Goal: Check status: Check status

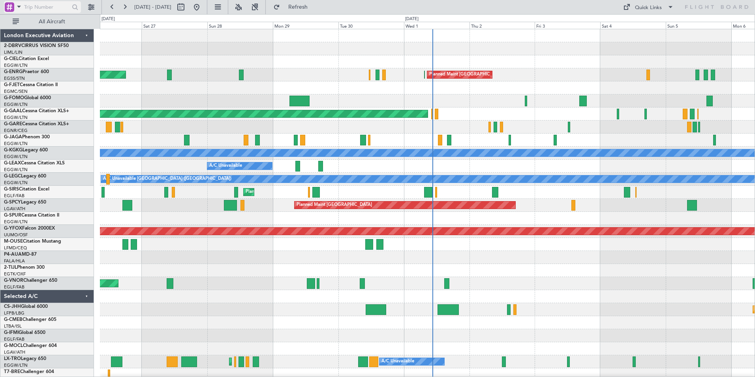
click at [30, 6] on input "text" at bounding box center [46, 7] width 45 height 12
type input "g-spcy"
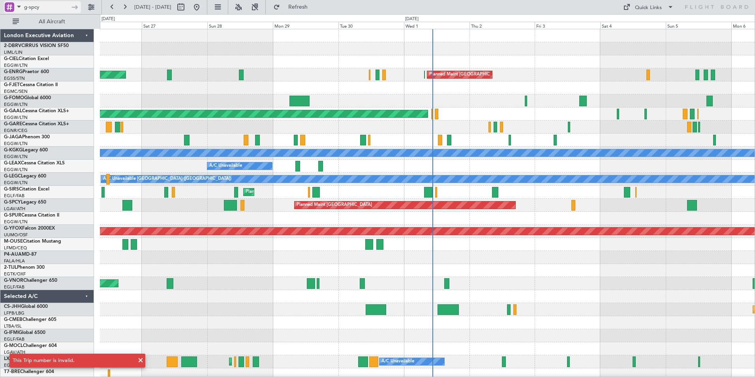
click at [20, 7] on span at bounding box center [18, 7] width 9 height 10
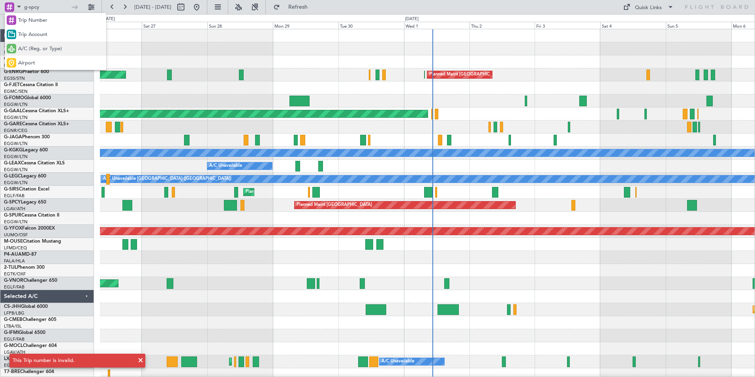
click at [29, 49] on span "A/C (Reg. or Type)" at bounding box center [40, 49] width 44 height 8
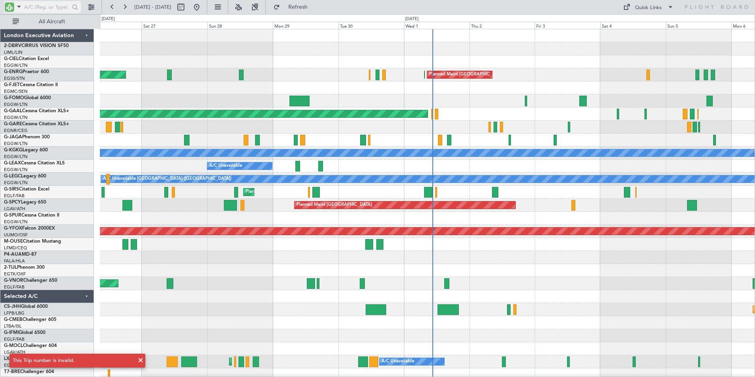
click at [34, 6] on input "text" at bounding box center [46, 7] width 45 height 12
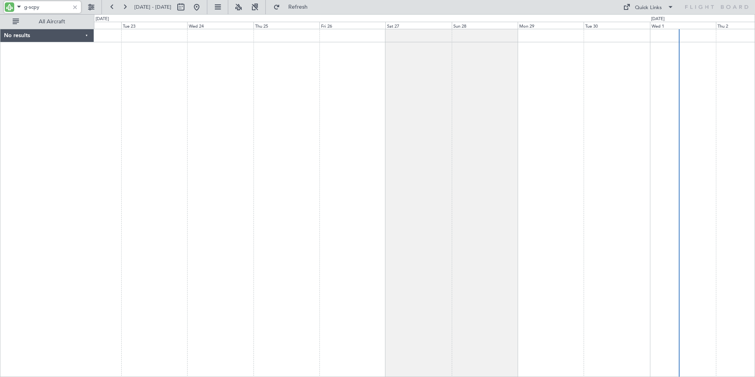
click at [397, 83] on div at bounding box center [424, 203] width 661 height 348
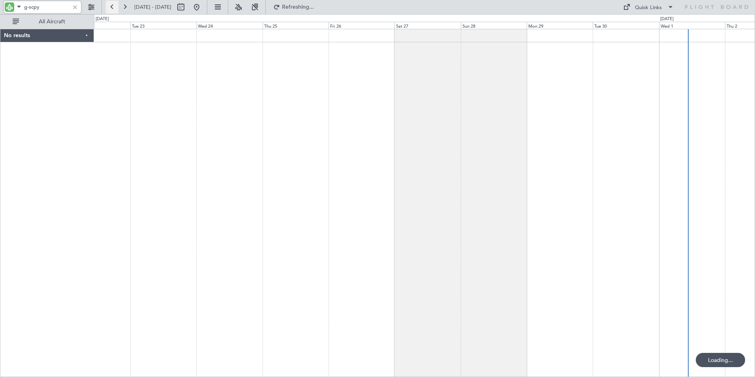
click at [114, 6] on button at bounding box center [112, 7] width 13 height 13
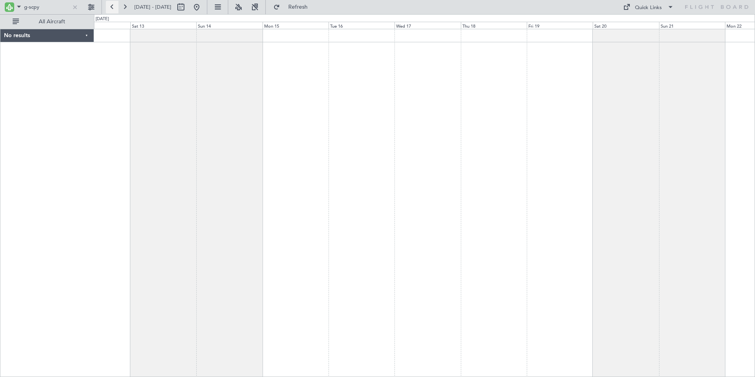
click at [114, 6] on button at bounding box center [112, 7] width 13 height 13
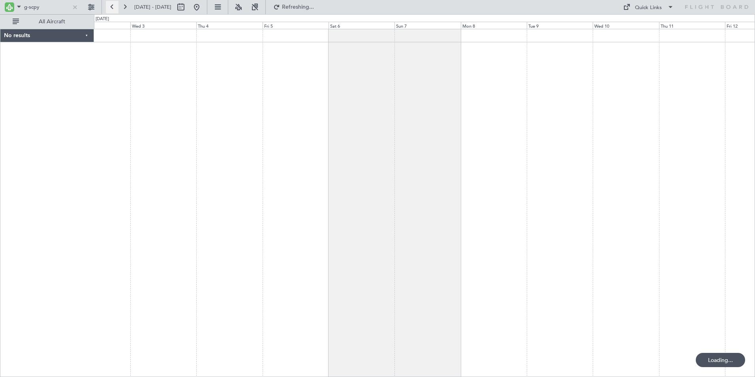
click at [114, 6] on button at bounding box center [112, 7] width 13 height 13
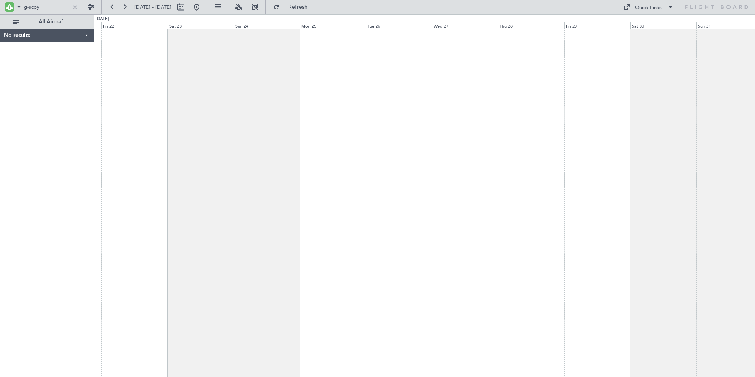
click at [477, 82] on div at bounding box center [424, 203] width 661 height 348
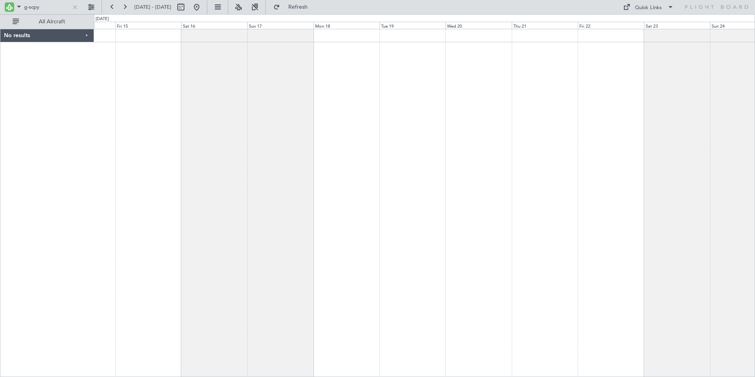
click at [498, 82] on div at bounding box center [424, 203] width 661 height 348
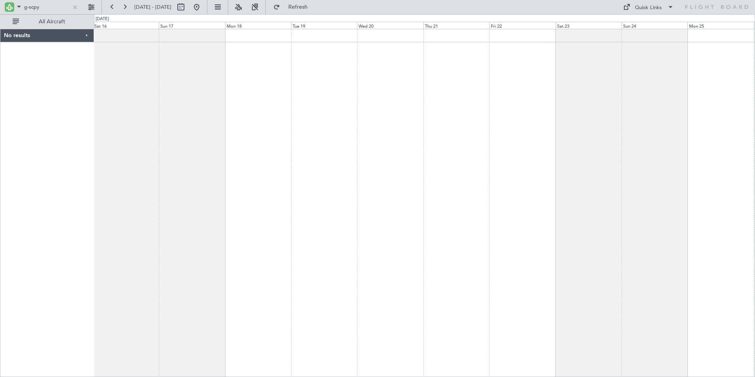
click at [16, 84] on div "No results 0 0 Sat 16 Sun 17 Mon 18 [DATE] Wed 20 Thu 21 Fri 22 Sat 23 Sun 24 M…" at bounding box center [377, 195] width 755 height 362
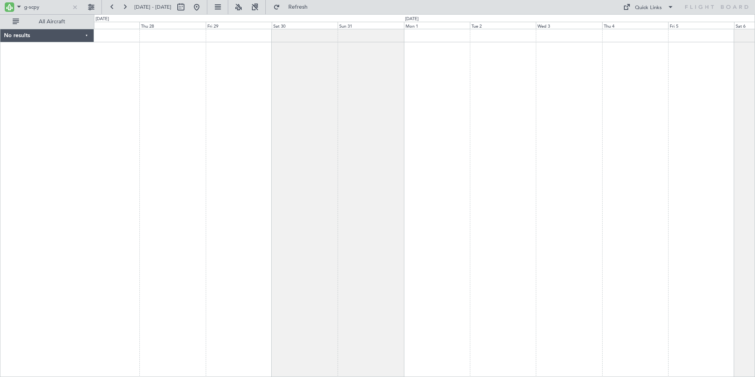
click at [0, 76] on html "g-scpy [DATE] - [DATE] Refresh Quick Links All Aircraft No results 0 0 Wed 27 T…" at bounding box center [377, 188] width 755 height 377
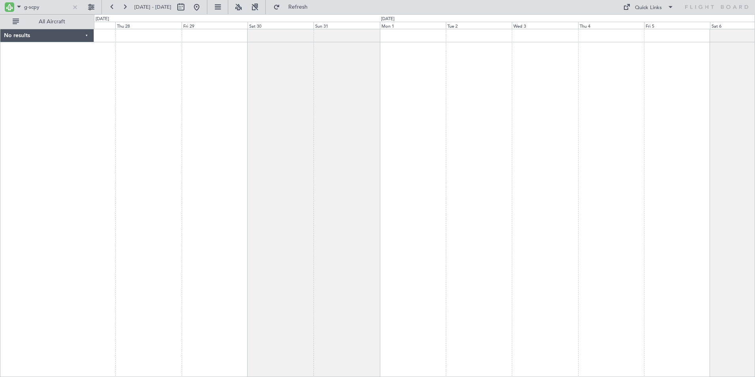
click at [37, 77] on div "No results 0 0 Wed 27 Thu 28 Fri 29 [DATE] Sun 31 Mon 1 Tue 2 Wed 3 Thu 4 Fri 5…" at bounding box center [377, 195] width 755 height 362
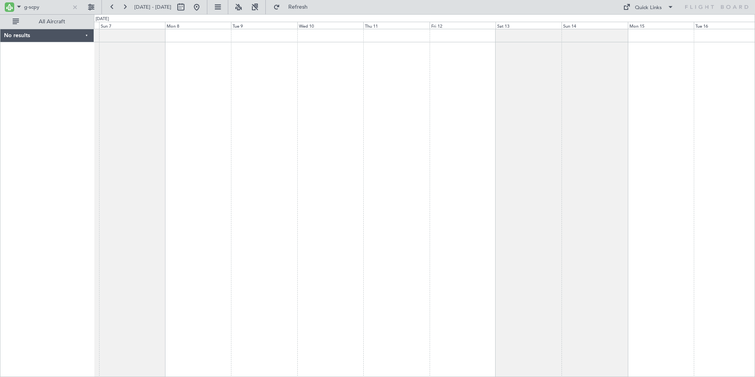
click at [96, 79] on div at bounding box center [424, 203] width 661 height 348
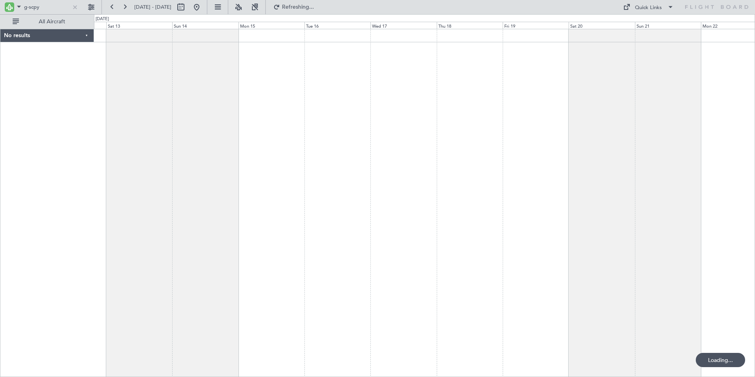
click at [37, 99] on div "No results 0 0 Fri 12 Sat 13 Sun 14 [DATE] Tue 16 Wed 17 Thu 18 Fri 19 Sat 20 S…" at bounding box center [377, 195] width 755 height 362
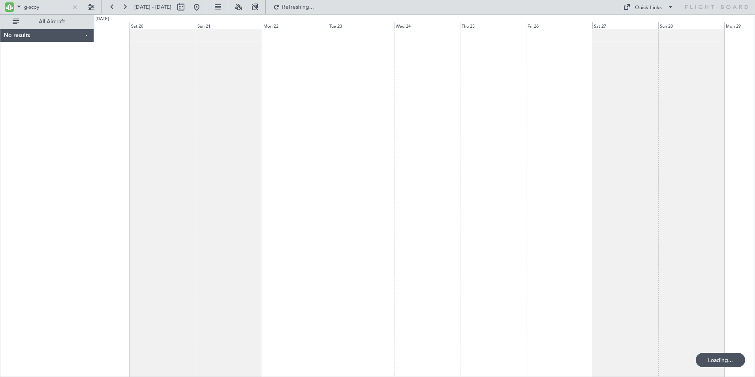
click at [181, 105] on div at bounding box center [424, 203] width 661 height 348
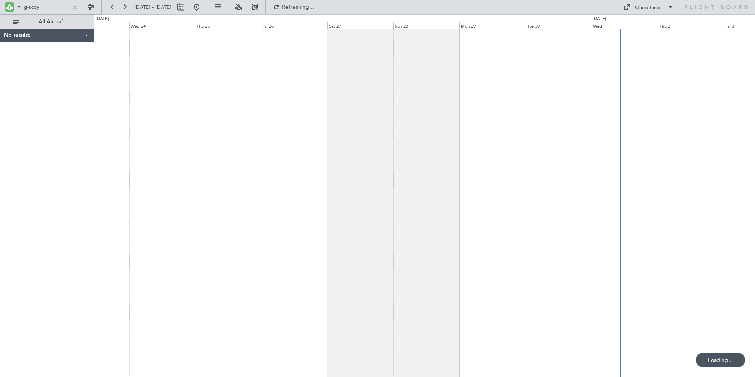
click at [182, 98] on div at bounding box center [424, 203] width 661 height 348
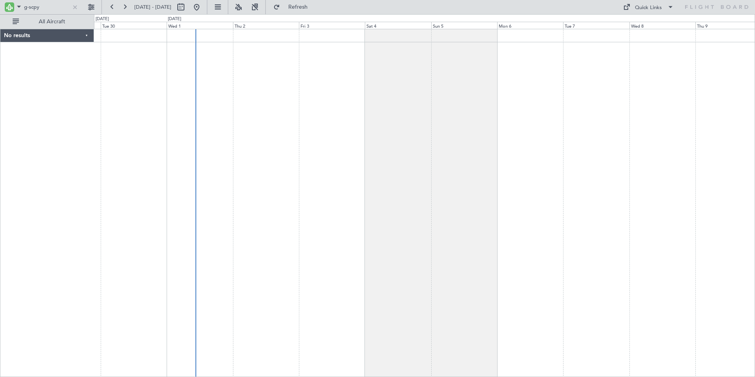
click at [206, 101] on div at bounding box center [424, 203] width 661 height 348
drag, startPoint x: 30, startPoint y: 6, endPoint x: 48, endPoint y: 7, distance: 17.8
click at [48, 7] on input "g-scpy" at bounding box center [46, 7] width 45 height 12
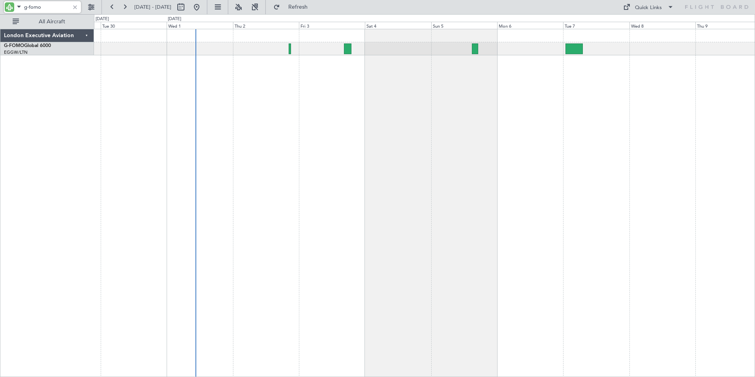
type input "g-fomo"
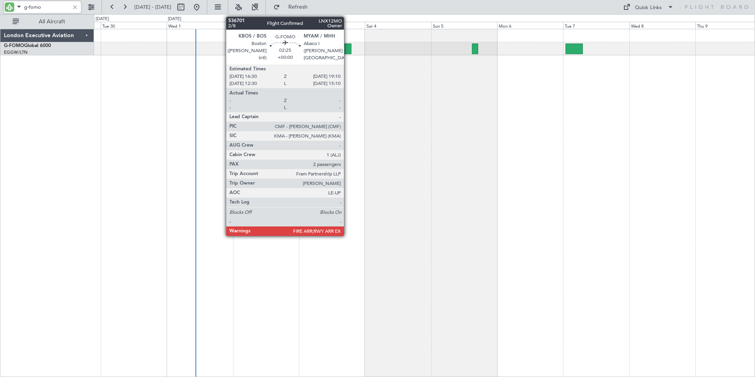
click at [347, 49] on div at bounding box center [348, 48] width 8 height 11
